Goal: Communication & Community: Answer question/provide support

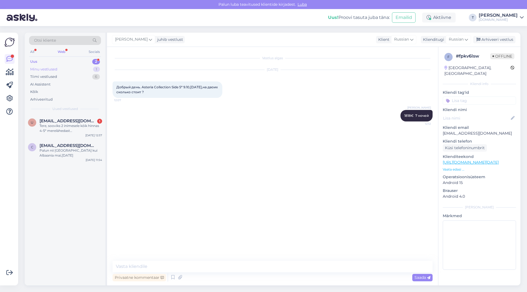
click at [60, 68] on div "Minu vestlused 1" at bounding box center [65, 70] width 72 height 8
click at [60, 59] on div "Uus 2" at bounding box center [65, 62] width 72 height 8
click at [59, 65] on div "Uus 2" at bounding box center [65, 62] width 72 height 8
click at [59, 70] on div "Minu vestlused 1" at bounding box center [65, 70] width 72 height 8
click at [51, 121] on span "[EMAIL_ADDRESS][DOMAIN_NAME]" at bounding box center [67, 120] width 57 height 5
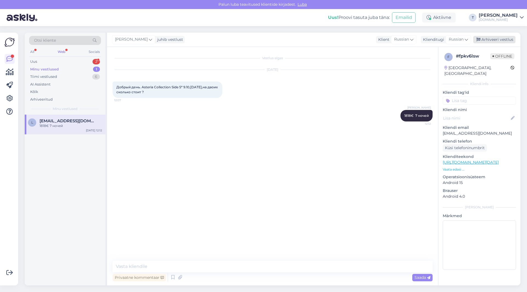
click at [490, 43] on div "Arhiveeri vestlus" at bounding box center [494, 39] width 42 height 7
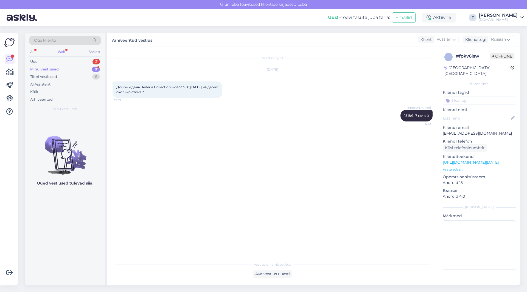
click at [70, 66] on div "Minu vestlused 0" at bounding box center [65, 70] width 72 height 8
click at [70, 59] on div "Uus 2" at bounding box center [65, 62] width 72 height 8
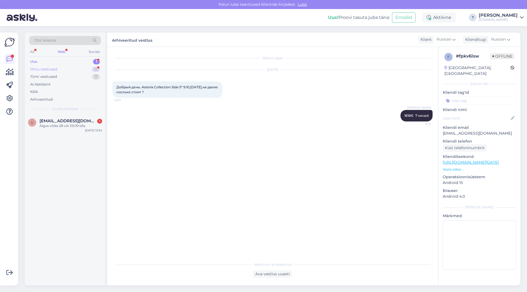
click at [55, 70] on div "Minu vestlused" at bounding box center [43, 69] width 27 height 5
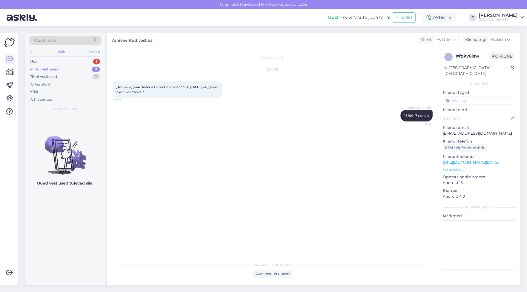
click at [363, 126] on div "Tatjana 1818€ 7 ночей 12:12" at bounding box center [272, 116] width 320 height 24
click at [37, 68] on div "Minu vestlused" at bounding box center [44, 69] width 29 height 5
click at [43, 77] on div "Tiimi vestlused" at bounding box center [43, 76] width 27 height 5
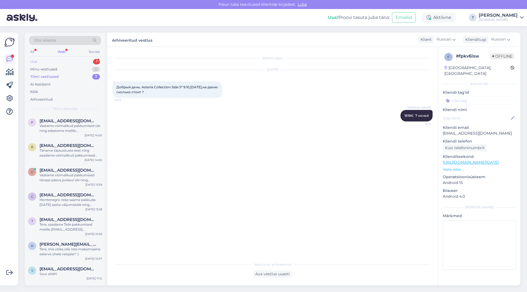
click at [89, 59] on div "Uus 1" at bounding box center [65, 62] width 72 height 8
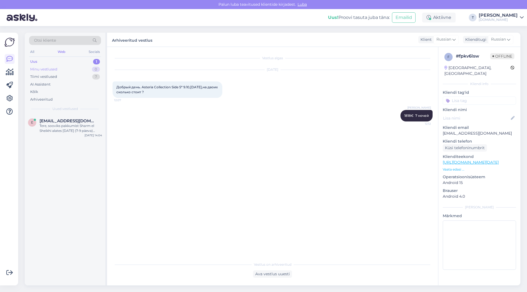
click at [73, 69] on div "Minu vestlused 0" at bounding box center [65, 70] width 72 height 8
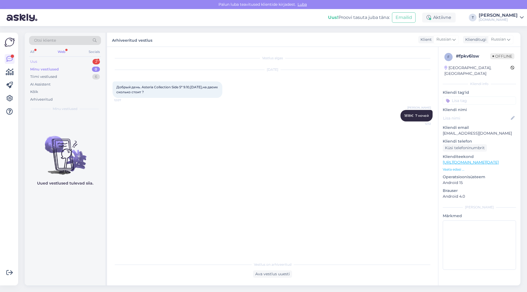
click at [61, 59] on div "Uus 2" at bounding box center [65, 62] width 72 height 8
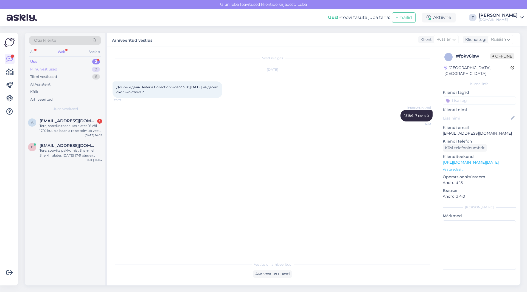
click at [63, 69] on div "Minu vestlused 0" at bounding box center [65, 70] width 72 height 8
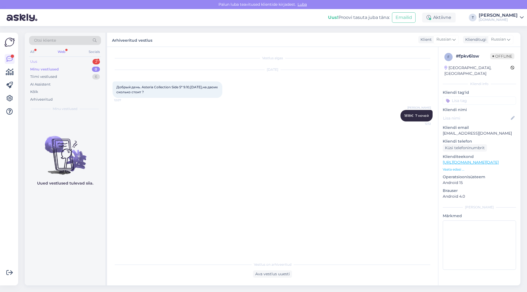
click at [62, 60] on div "Uus 2" at bounding box center [65, 62] width 72 height 8
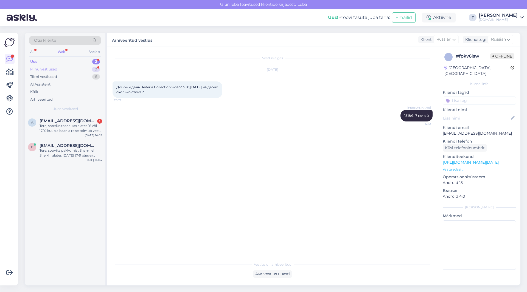
click at [47, 69] on div "Minu vestlused" at bounding box center [43, 69] width 27 height 5
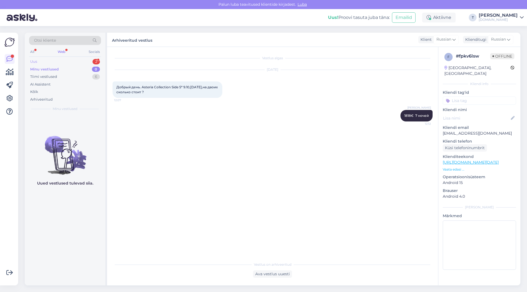
click at [58, 58] on div "Uus 2" at bounding box center [65, 62] width 72 height 8
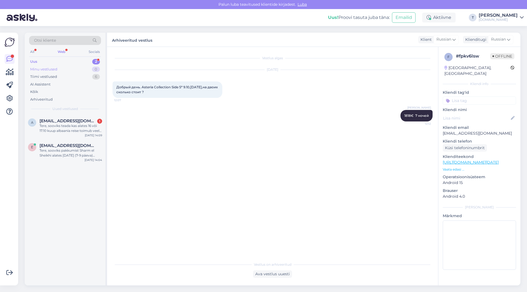
click at [58, 73] on div "Minu vestlused 0" at bounding box center [65, 70] width 72 height 8
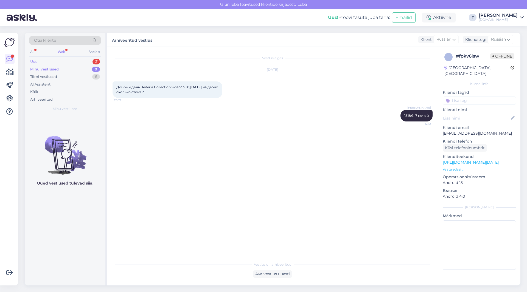
click at [62, 65] on div "Uus 2" at bounding box center [65, 62] width 72 height 8
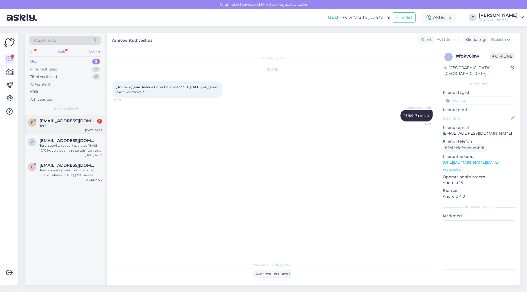
click at [61, 123] on span "[EMAIL_ADDRESS][DOMAIN_NAME]" at bounding box center [67, 120] width 57 height 5
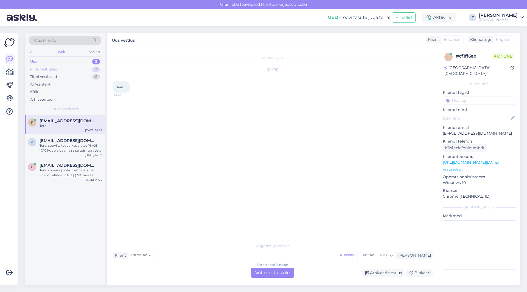
click at [55, 70] on div "Minu vestlused" at bounding box center [43, 69] width 27 height 5
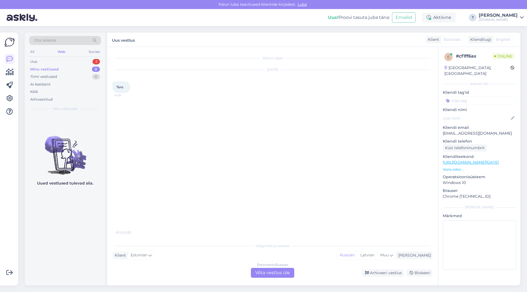
click at [54, 68] on div "Minu vestlused" at bounding box center [44, 69] width 29 height 5
click at [56, 61] on div "Uus 3" at bounding box center [65, 62] width 72 height 8
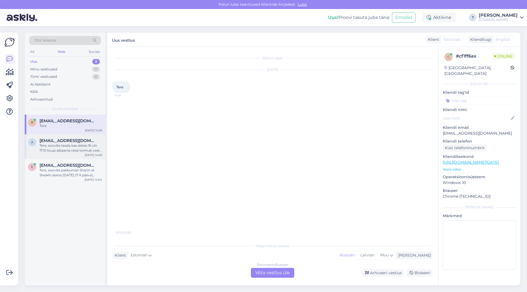
click at [51, 137] on div "a [EMAIL_ADDRESS][DOMAIN_NAME] [PERSON_NAME], sooviks teada kas alates 16 või 1…" at bounding box center [65, 146] width 81 height 25
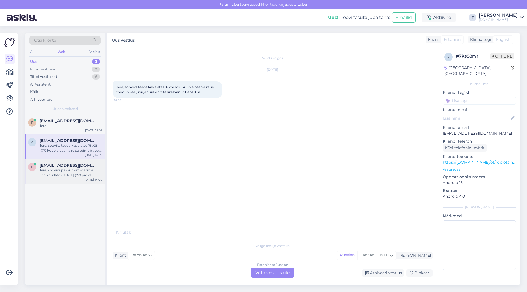
click at [51, 170] on div "Tere, sooviks pakkumist Sharm el Sheikhi alates [DATE] (7-9 päeva) [PERSON_NAME…" at bounding box center [70, 173] width 63 height 10
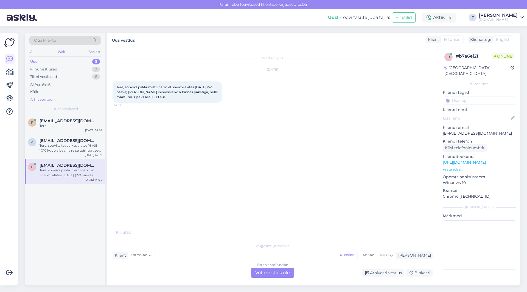
click at [45, 100] on div "Arhiveeritud" at bounding box center [41, 99] width 22 height 5
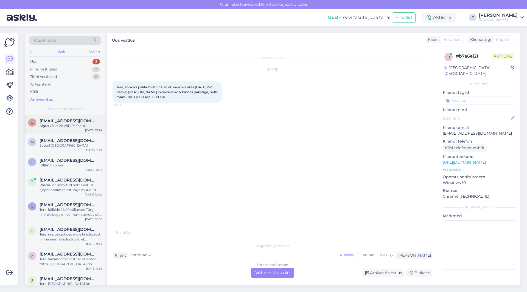
click at [46, 127] on div "Algus võiks 28 või 29.09 olla." at bounding box center [70, 125] width 63 height 5
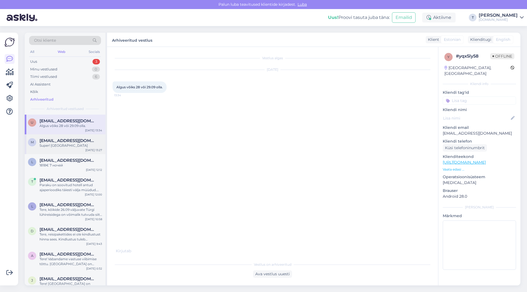
click at [48, 143] on span "[EMAIL_ADDRESS][DOMAIN_NAME]" at bounding box center [67, 140] width 57 height 5
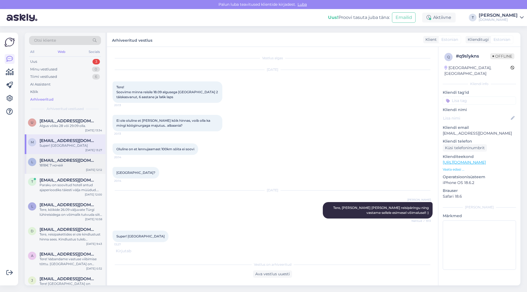
click at [48, 156] on div "L [EMAIL_ADDRESS][DOMAIN_NAME] 1818€ 7 ночей [DATE] 12:12" at bounding box center [65, 164] width 81 height 20
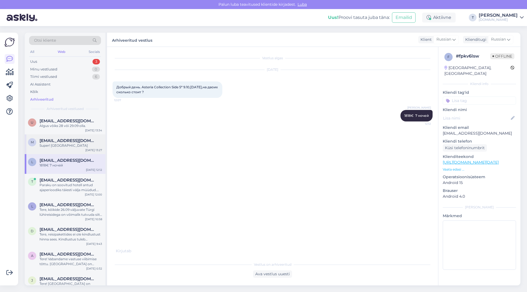
click at [48, 144] on div "Super! [GEOGRAPHIC_DATA]" at bounding box center [70, 145] width 63 height 5
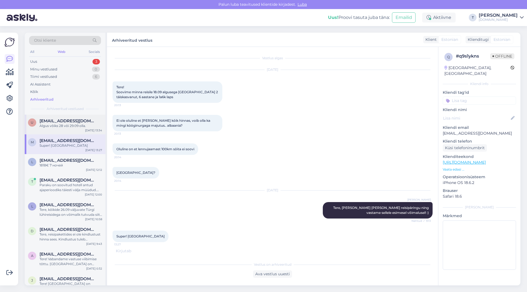
click at [47, 126] on div "Algus võiks 28 või 29.09 olla." at bounding box center [70, 125] width 63 height 5
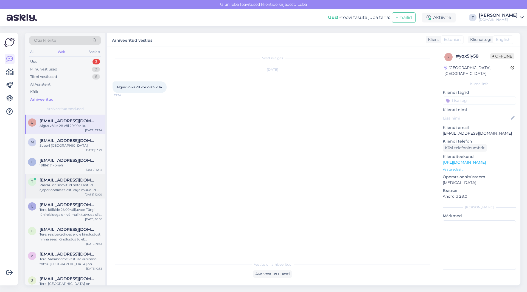
click at [54, 186] on div "Paraku on soovitud hotell antud ajaperioodiks täiesti välja müüdud. Monte Carlo…" at bounding box center [70, 188] width 63 height 10
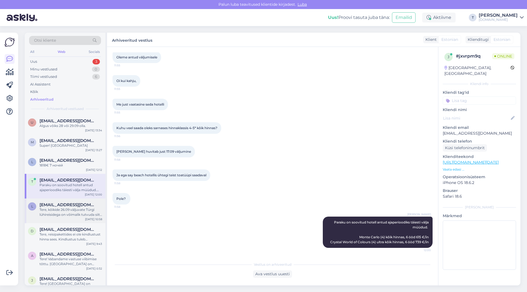
click at [52, 207] on div "Tere, kõikide 26.09 väljuvate Türgi lühireisidega on võimalik tutvuda siit:[URL…" at bounding box center [70, 212] width 63 height 10
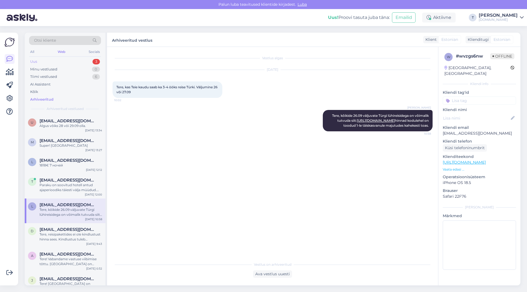
click at [66, 59] on div "Uus 3" at bounding box center [65, 62] width 72 height 8
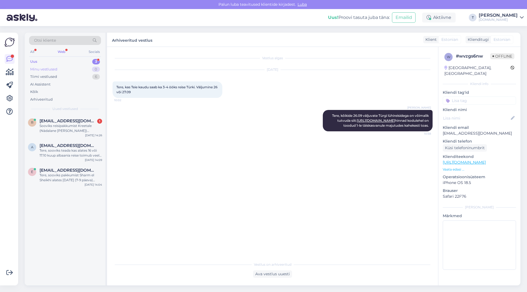
click at [58, 70] on div "Minu vestlused 0" at bounding box center [65, 70] width 72 height 8
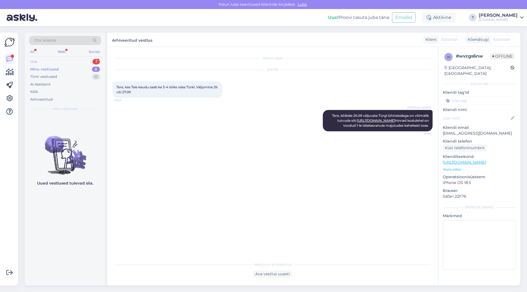
click at [58, 60] on div "Uus 3" at bounding box center [65, 62] width 72 height 8
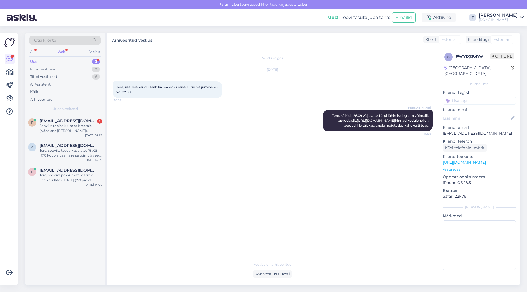
drag, startPoint x: 205, startPoint y: 130, endPoint x: 206, endPoint y: 126, distance: 3.7
click at [205, 129] on div "Karoliina Arro Tere, kõikide 26.09 väljuvate Türgi lühireisidega on võimalik tu…" at bounding box center [272, 120] width 320 height 33
click at [65, 69] on div "Minu vestlused 0" at bounding box center [65, 70] width 72 height 8
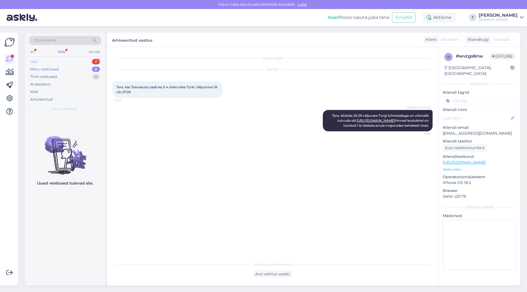
click at [65, 63] on div "Uus 4" at bounding box center [65, 62] width 72 height 8
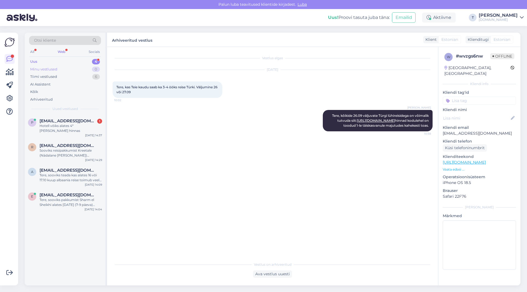
click at [65, 67] on div "Minu vestlused 0" at bounding box center [65, 70] width 72 height 8
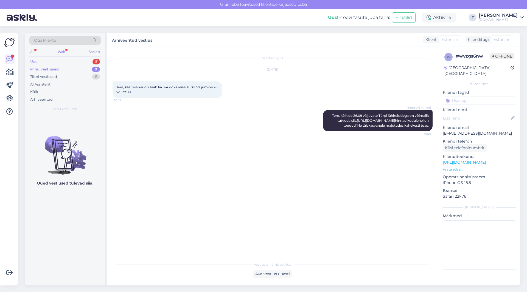
click at [75, 62] on div "Uus 5" at bounding box center [65, 62] width 72 height 8
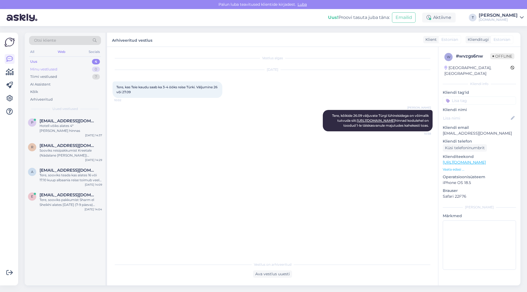
click at [84, 68] on div "Minu vestlused 0" at bounding box center [65, 70] width 72 height 8
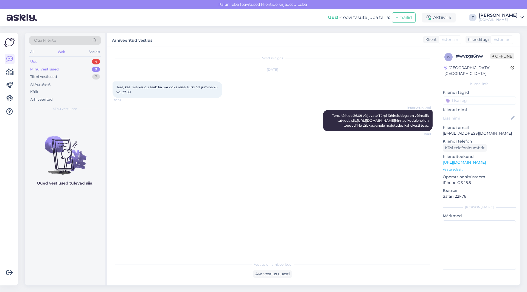
click at [81, 58] on div "Uus 4" at bounding box center [65, 62] width 72 height 8
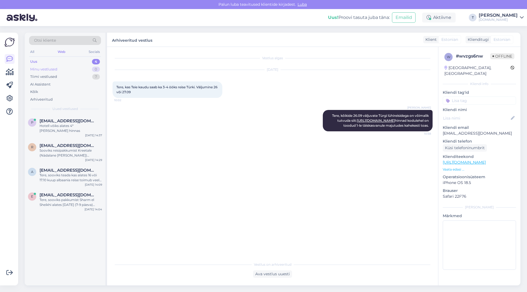
click at [80, 69] on div "Minu vestlused 0" at bounding box center [65, 70] width 72 height 8
